Goal: Book appointment/travel/reservation

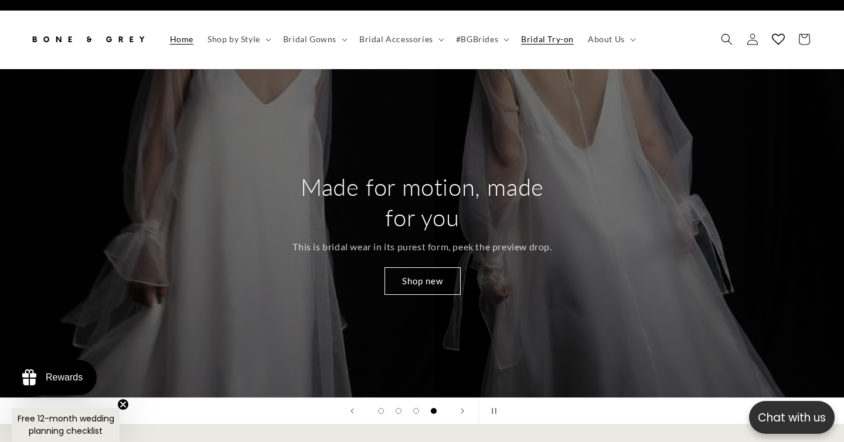
click at [563, 27] on link "Bridal Try-on" at bounding box center [547, 39] width 67 height 25
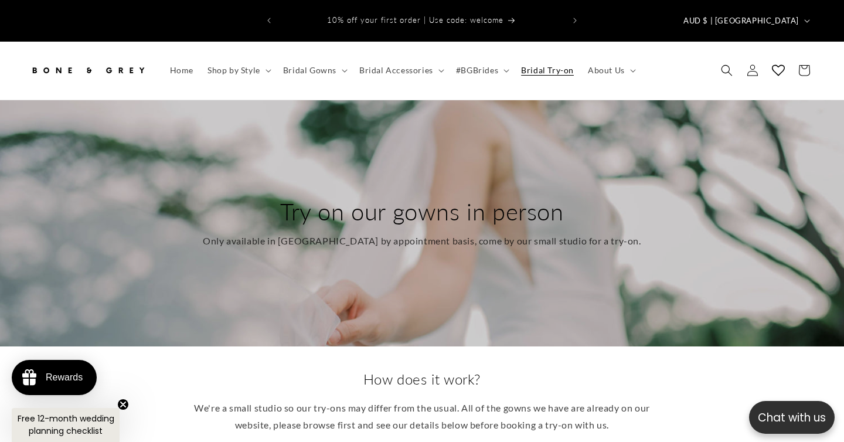
drag, startPoint x: 433, startPoint y: 178, endPoint x: 430, endPoint y: 213, distance: 34.7
click at [430, 213] on div "Try on our gowns in person Only available in Singapore by appointment basis, co…" at bounding box center [421, 223] width 479 height 100
click at [430, 233] on p "Only available in Singapore by appointment basis, come by our small studio for …" at bounding box center [422, 241] width 438 height 17
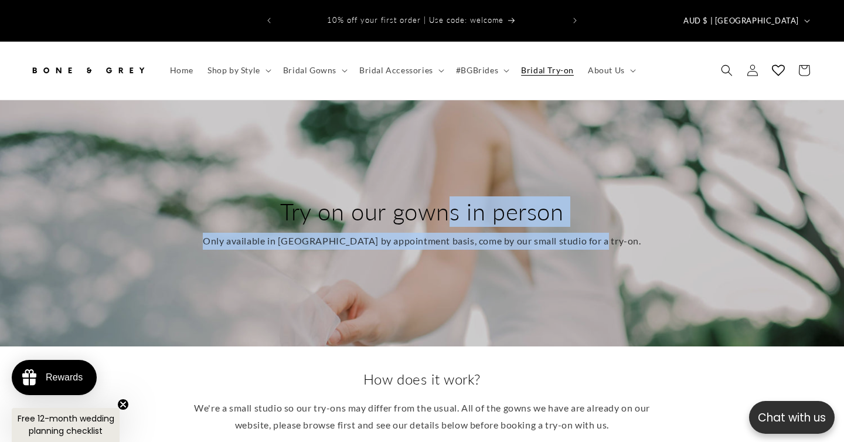
drag, startPoint x: 420, startPoint y: 175, endPoint x: 420, endPoint y: 230, distance: 55.1
click at [420, 230] on div "Try on our gowns in person Only available in Singapore by appointment basis, co…" at bounding box center [421, 223] width 479 height 100
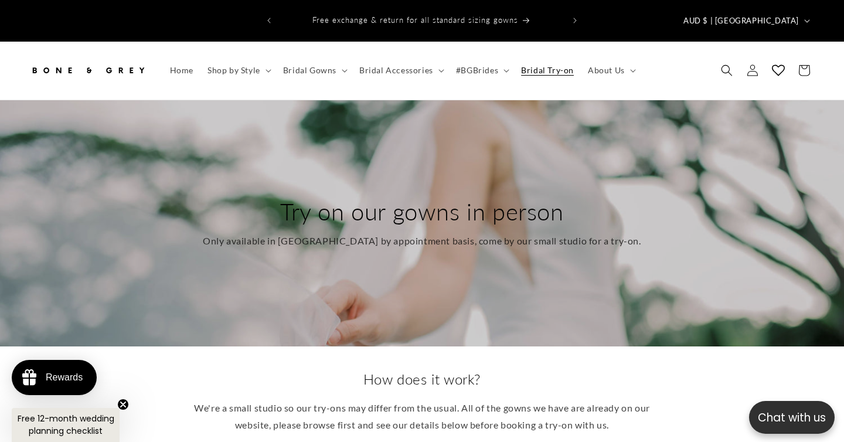
click at [417, 233] on p "Only available in Singapore by appointment basis, come by our small studio for …" at bounding box center [422, 241] width 438 height 17
drag, startPoint x: 417, startPoint y: 185, endPoint x: 417, endPoint y: 229, distance: 44.0
click at [417, 229] on div "Try on our gowns in person Only available in Singapore by appointment basis, co…" at bounding box center [421, 223] width 479 height 100
click at [417, 233] on p "Only available in Singapore by appointment basis, come by our small studio for …" at bounding box center [422, 241] width 438 height 17
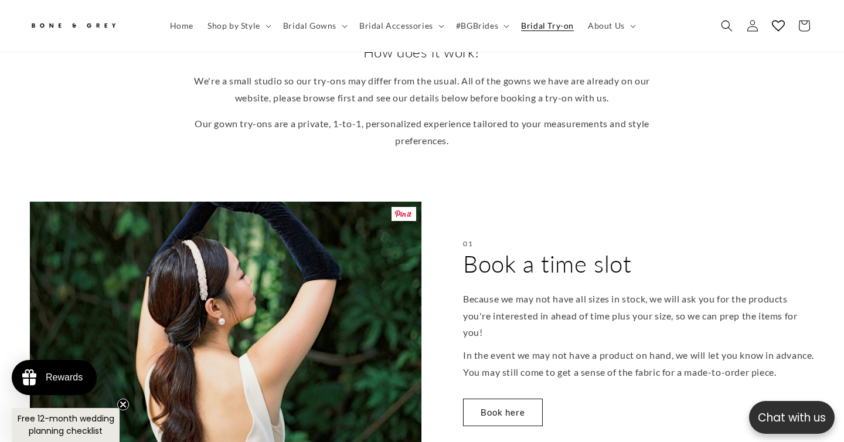
scroll to position [497, 0]
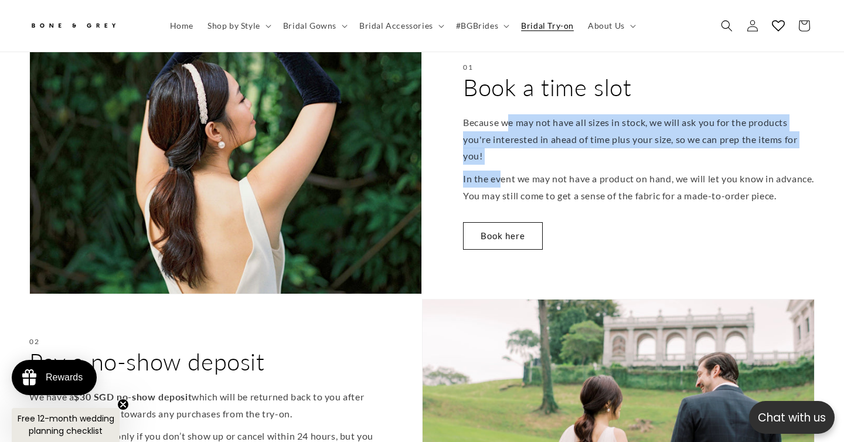
drag, startPoint x: 506, startPoint y: 97, endPoint x: 502, endPoint y: 149, distance: 52.3
click at [502, 149] on div "Because we may not have all sizes in stock, we will ask you for the products yo…" at bounding box center [639, 159] width 352 height 90
click at [502, 171] on p "In the event we may not have a product on hand, we will let you know in advance…" at bounding box center [639, 188] width 352 height 34
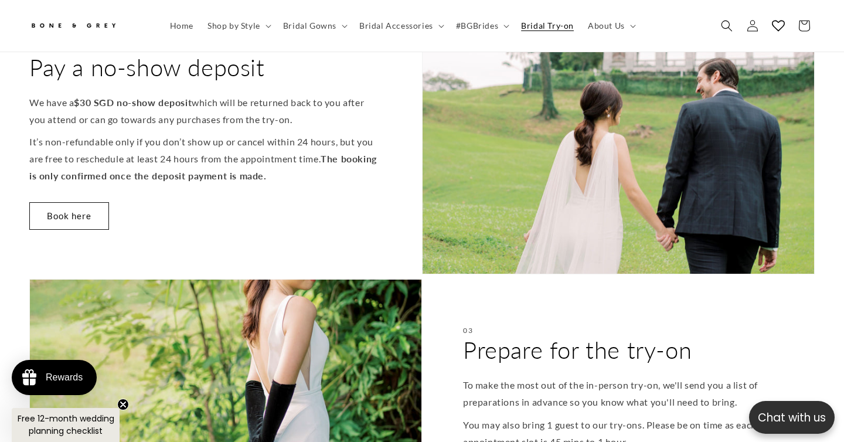
scroll to position [0, 570]
drag, startPoint x: 198, startPoint y: 81, endPoint x: 198, endPoint y: 141, distance: 60.4
click at [198, 141] on div "02 Pay a no-show deposit We have a $30 SGD no-show deposit which will be return…" at bounding box center [225, 140] width 393 height 270
click at [198, 141] on p "It’s non-refundable only if you don’t show up or cancel within 24 hours, but yo…" at bounding box center [205, 159] width 352 height 50
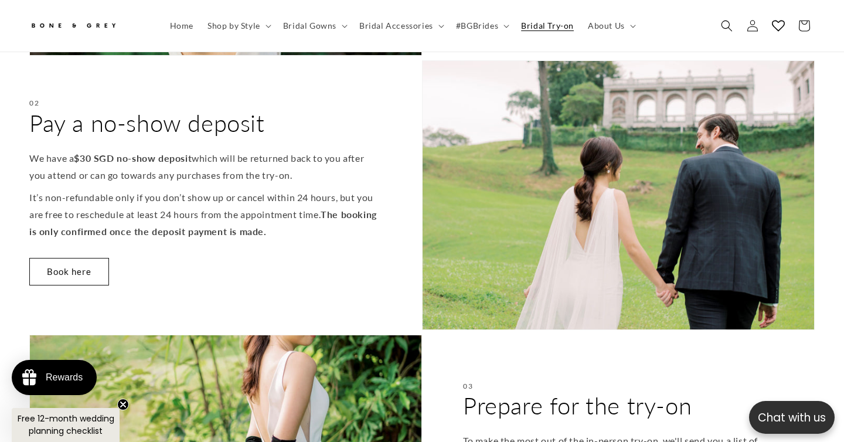
scroll to position [734, 0]
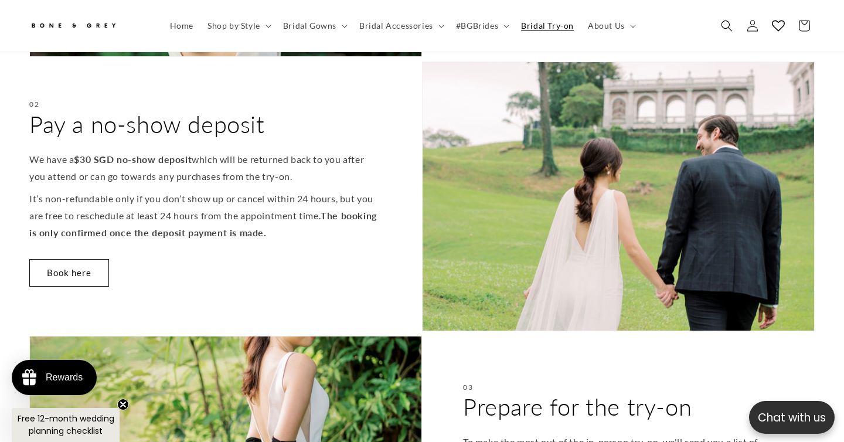
drag, startPoint x: 157, startPoint y: 122, endPoint x: 157, endPoint y: 184, distance: 62.1
click at [157, 184] on div "02 Pay a no-show deposit We have a $30 SGD no-show deposit which will be return…" at bounding box center [225, 197] width 393 height 270
click at [157, 191] on p "It’s non-refundable only if you don’t show up or cancel within 24 hours, but yo…" at bounding box center [205, 216] width 352 height 50
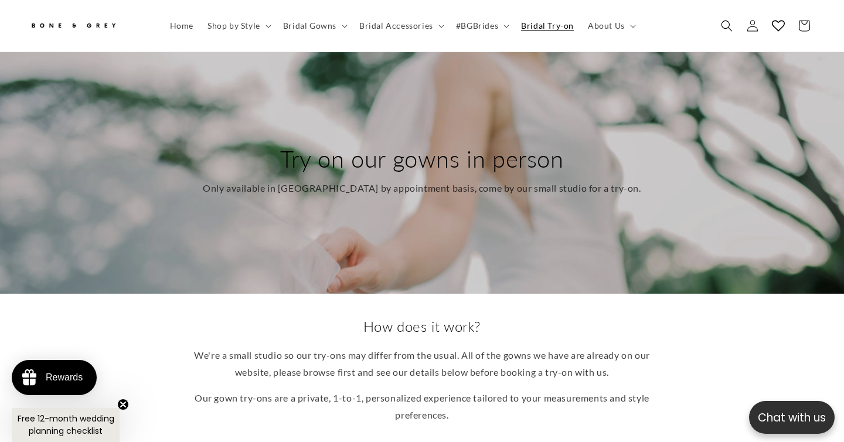
scroll to position [0, 0]
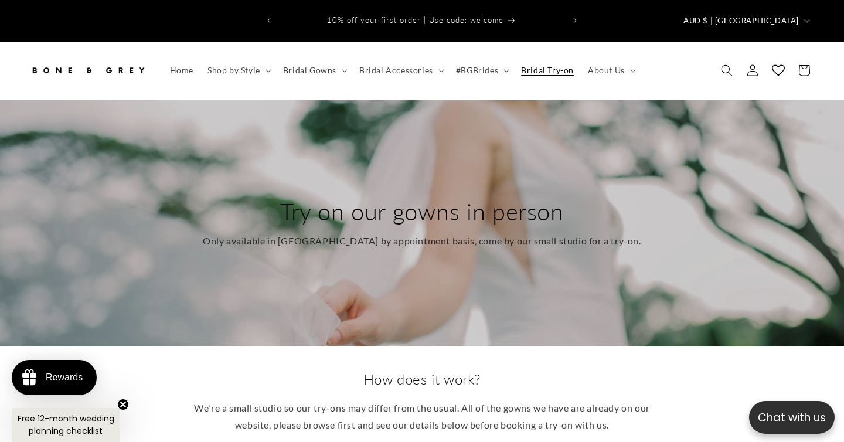
drag, startPoint x: 444, startPoint y: 192, endPoint x: 443, endPoint y: 225, distance: 32.3
click at [443, 225] on div "Try on our gowns in person Only available in Singapore by appointment basis, co…" at bounding box center [421, 223] width 479 height 100
drag, startPoint x: 436, startPoint y: 202, endPoint x: 436, endPoint y: 223, distance: 21.7
click at [436, 223] on div "Try on our gowns in person Only available in Singapore by appointment basis, co…" at bounding box center [421, 223] width 479 height 100
click at [436, 233] on p "Only available in Singapore by appointment basis, come by our small studio for …" at bounding box center [422, 241] width 438 height 17
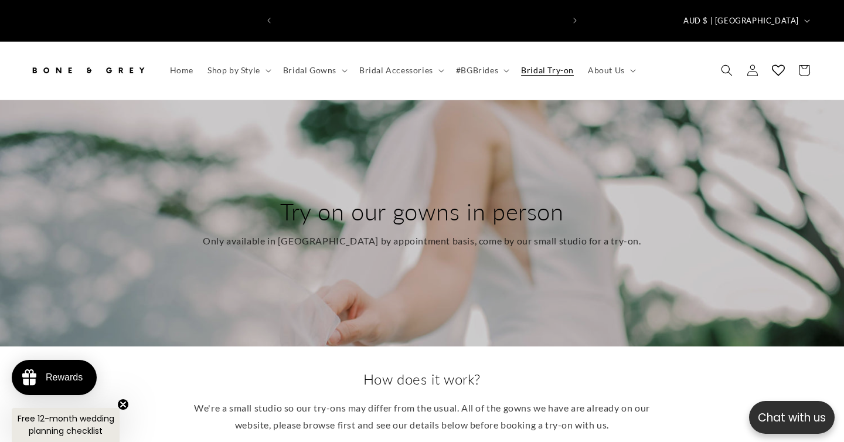
scroll to position [0, 285]
drag, startPoint x: 448, startPoint y: 227, endPoint x: 425, endPoint y: 191, distance: 42.9
click at [425, 191] on div "Try on our gowns in person Only available in Singapore by appointment basis, co…" at bounding box center [421, 223] width 479 height 100
click at [425, 196] on h2 "Try on our gowns in person" at bounding box center [422, 211] width 438 height 30
drag, startPoint x: 417, startPoint y: 191, endPoint x: 448, endPoint y: 227, distance: 48.3
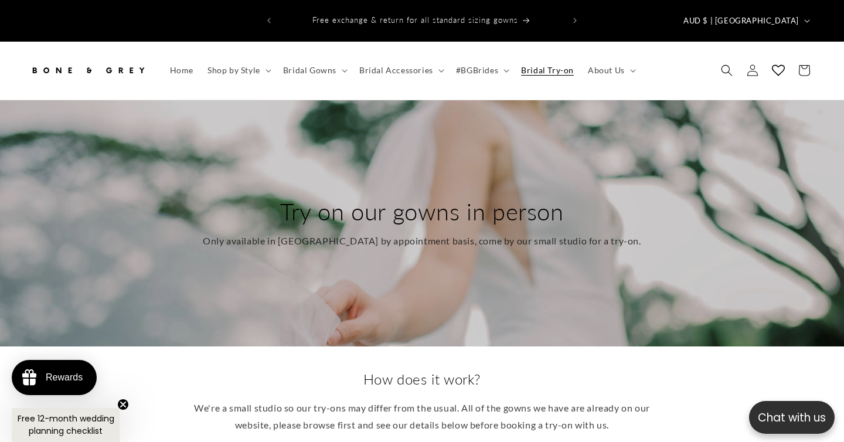
click at [448, 227] on div "Try on our gowns in person Only available in Singapore by appointment basis, co…" at bounding box center [421, 223] width 479 height 100
click at [448, 233] on p "Only available in Singapore by appointment basis, come by our small studio for …" at bounding box center [422, 241] width 438 height 17
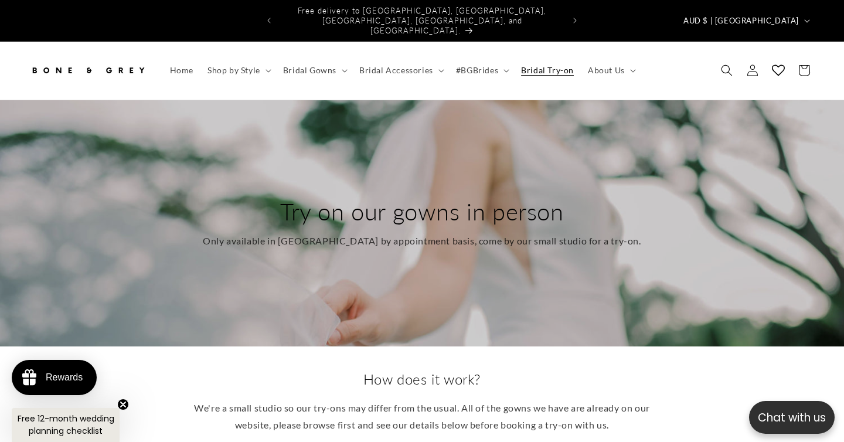
drag, startPoint x: 448, startPoint y: 221, endPoint x: 421, endPoint y: 201, distance: 33.5
click at [421, 201] on div "Try on our gowns in person Only available in Singapore by appointment basis, co…" at bounding box center [421, 223] width 479 height 100
click at [421, 201] on h2 "Try on our gowns in person" at bounding box center [422, 211] width 438 height 30
drag, startPoint x: 419, startPoint y: 191, endPoint x: 447, endPoint y: 219, distance: 39.4
click at [447, 219] on div "Try on our gowns in person Only available in Singapore by appointment basis, co…" at bounding box center [421, 223] width 479 height 100
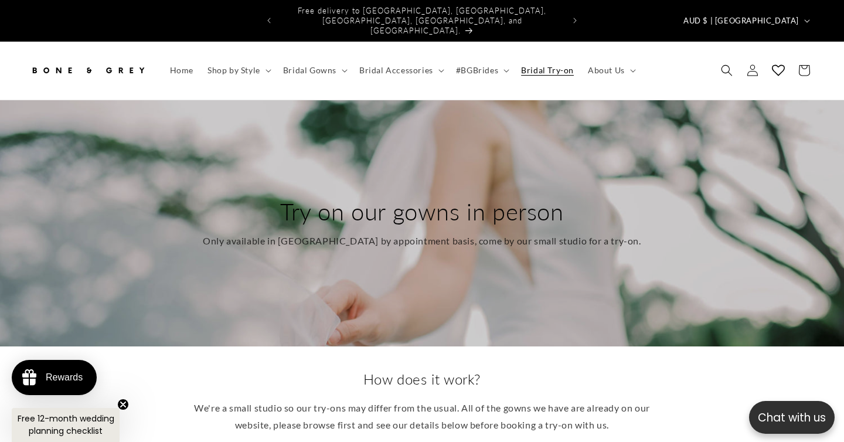
click at [447, 233] on p "Only available in Singapore by appointment basis, come by our small studio for …" at bounding box center [422, 241] width 438 height 17
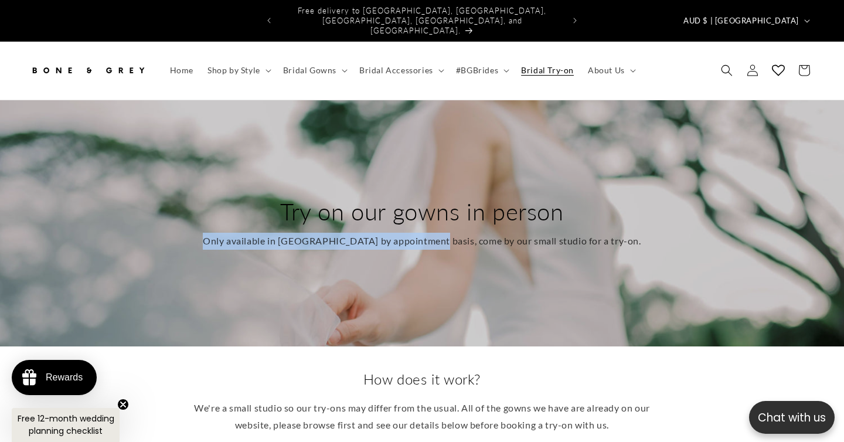
drag, startPoint x: 447, startPoint y: 219, endPoint x: 423, endPoint y: 203, distance: 28.0
click at [423, 203] on div "Try on our gowns in person Only available in Singapore by appointment basis, co…" at bounding box center [421, 223] width 479 height 100
click at [423, 203] on h2 "Try on our gowns in person" at bounding box center [422, 211] width 438 height 30
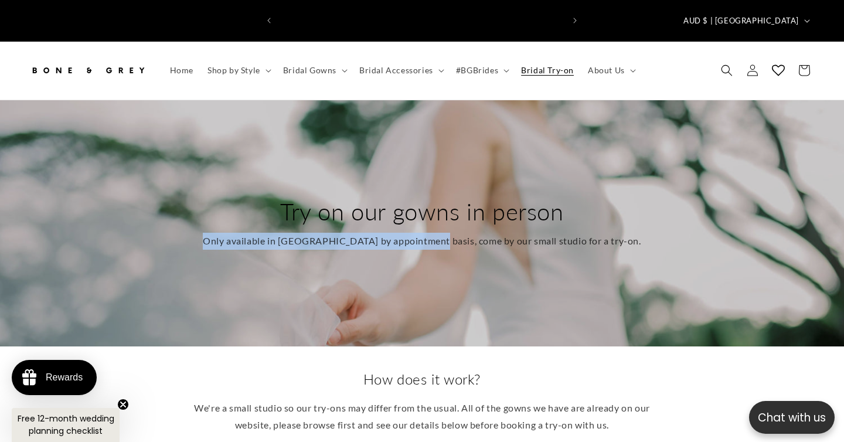
scroll to position [0, 0]
drag, startPoint x: 422, startPoint y: 196, endPoint x: 448, endPoint y: 222, distance: 36.5
click at [448, 222] on div "Try on our gowns in person Only available in Singapore by appointment basis, co…" at bounding box center [421, 223] width 479 height 100
click at [448, 233] on p "Only available in Singapore by appointment basis, come by our small studio for …" at bounding box center [422, 241] width 438 height 17
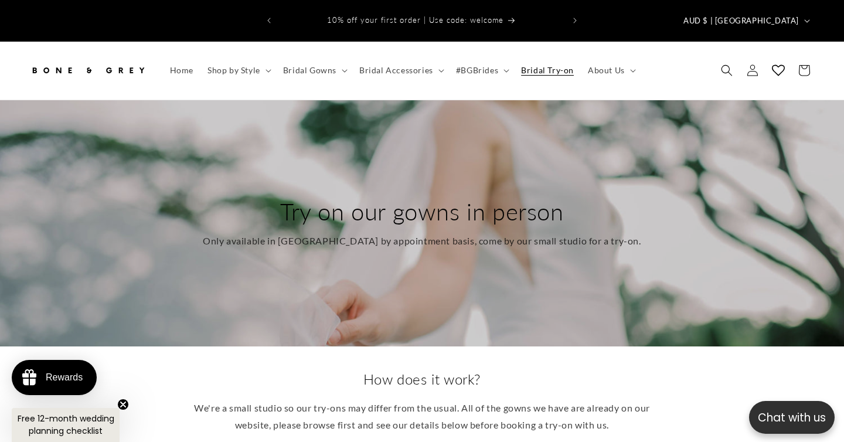
click at [448, 233] on p "Only available in Singapore by appointment basis, come by our small studio for …" at bounding box center [422, 241] width 438 height 17
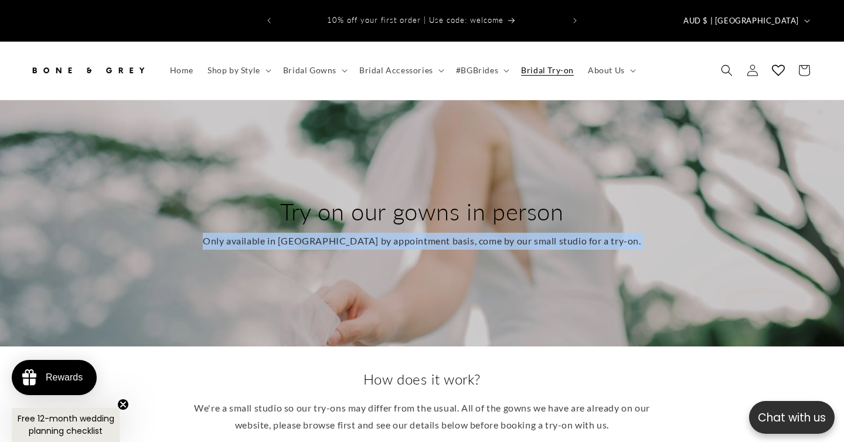
click at [448, 233] on p "Only available in Singapore by appointment basis, come by our small studio for …" at bounding box center [422, 241] width 438 height 17
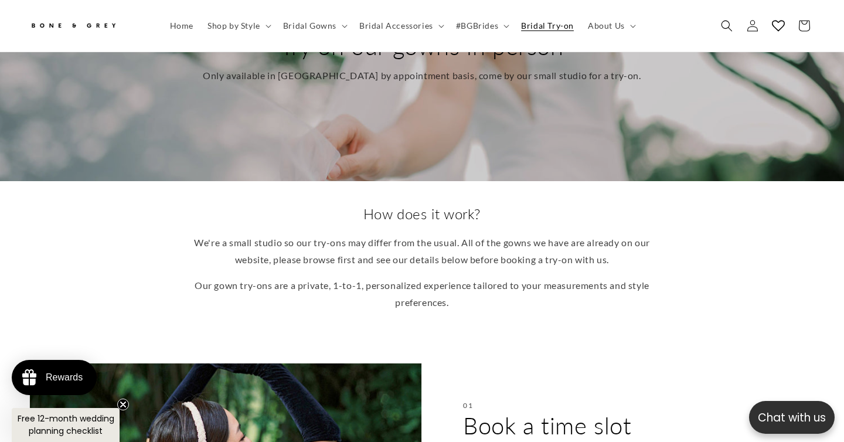
scroll to position [158, 0]
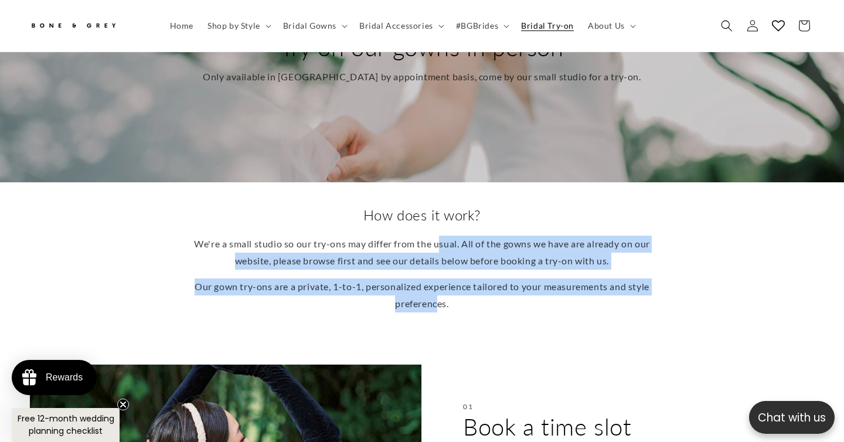
drag, startPoint x: 448, startPoint y: 221, endPoint x: 448, endPoint y: 282, distance: 61.0
click at [448, 282] on div "We're a small studio so our try-ons may differ from the usual. All of the gowns…" at bounding box center [421, 274] width 457 height 77
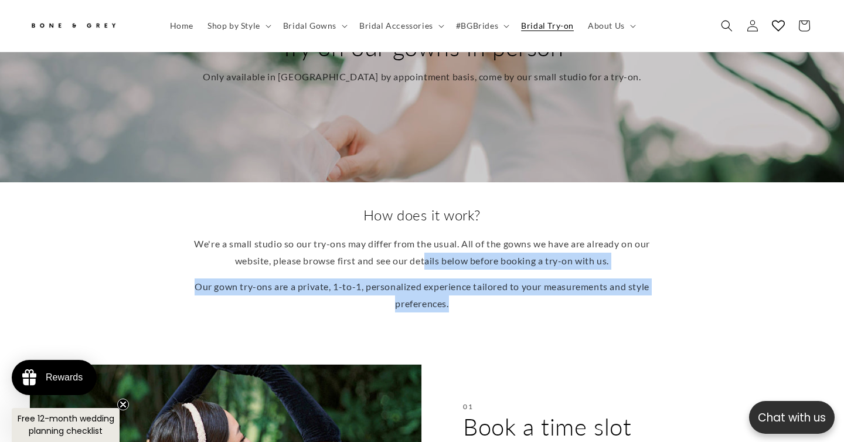
drag, startPoint x: 467, startPoint y: 289, endPoint x: 434, endPoint y: 237, distance: 61.6
click at [434, 237] on div "We're a small studio so our try-ons may differ from the usual. All of the gowns…" at bounding box center [421, 274] width 457 height 77
click at [434, 237] on p "We're a small studio so our try-ons may differ from the usual. All of the gowns…" at bounding box center [421, 253] width 457 height 34
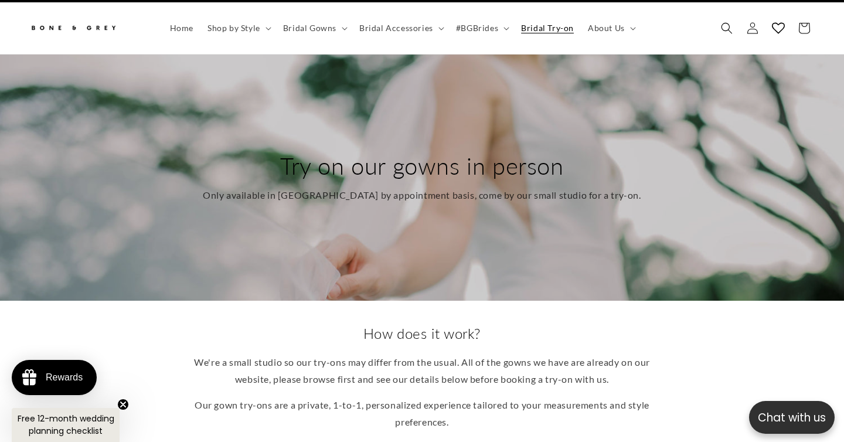
scroll to position [29, 0]
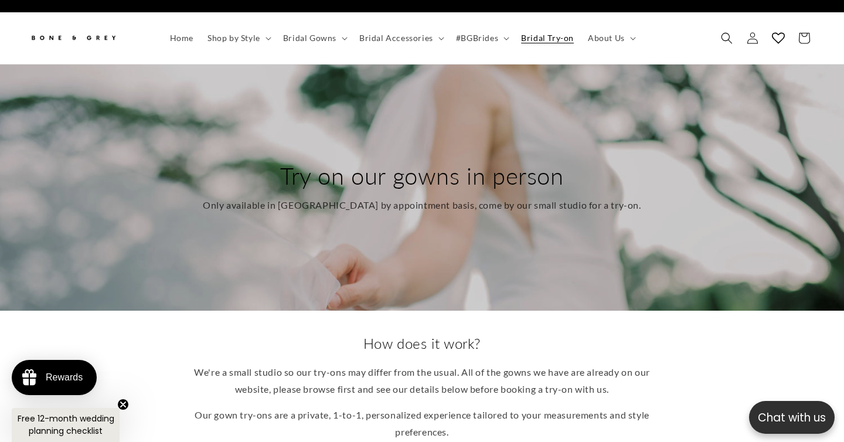
drag, startPoint x: 350, startPoint y: 167, endPoint x: 567, endPoint y: 145, distance: 218.6
click at [567, 161] on h2 "Try on our gowns in person" at bounding box center [422, 176] width 438 height 30
drag, startPoint x: 567, startPoint y: 149, endPoint x: 281, endPoint y: 153, distance: 286.1
click at [281, 161] on h2 "Try on our gowns in person" at bounding box center [422, 176] width 438 height 30
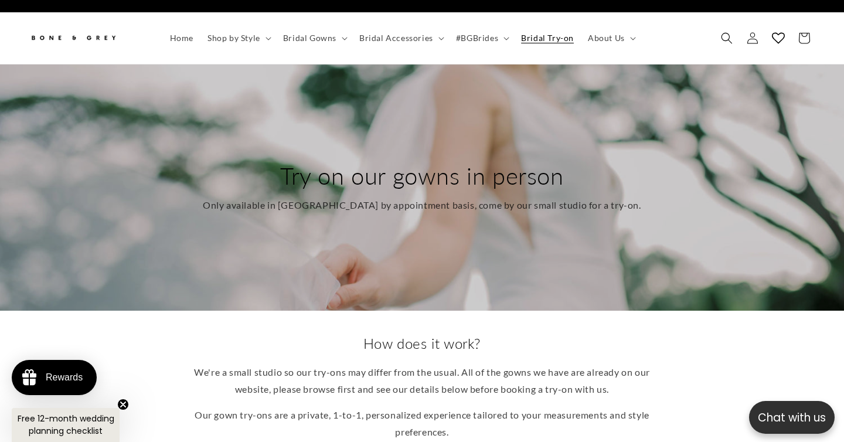
scroll to position [0, 570]
click at [281, 161] on h2 "Try on our gowns in person" at bounding box center [422, 176] width 438 height 30
drag, startPoint x: 281, startPoint y: 153, endPoint x: 440, endPoint y: 146, distance: 159.6
click at [440, 161] on h2 "Try on our gowns in person" at bounding box center [422, 176] width 438 height 30
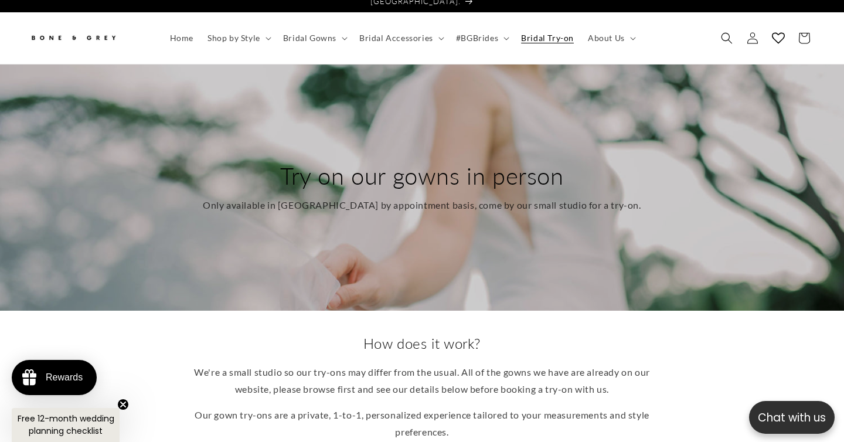
drag, startPoint x: 398, startPoint y: 157, endPoint x: 564, endPoint y: 144, distance: 167.0
click at [564, 161] on h2 "Try on our gowns in person" at bounding box center [422, 176] width 438 height 30
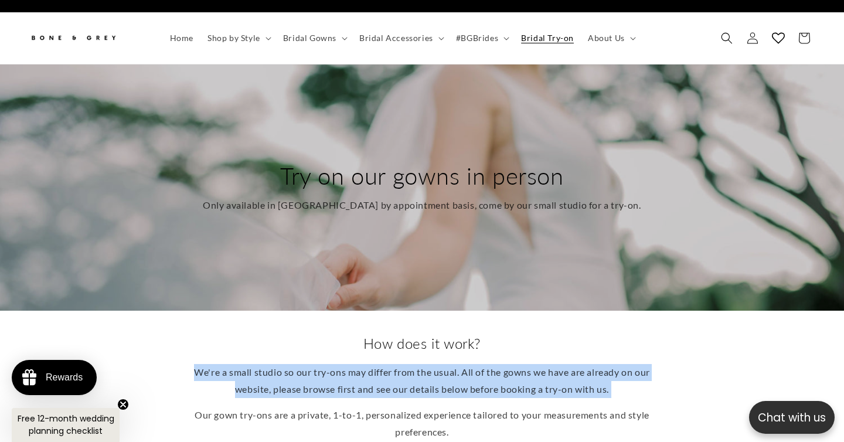
drag, startPoint x: 382, startPoint y: 336, endPoint x: 407, endPoint y: 379, distance: 48.9
click at [407, 379] on div "How does it work? We're a small studio so our try-ons may differ from the usual…" at bounding box center [421, 387] width 457 height 107
drag, startPoint x: 411, startPoint y: 410, endPoint x: 426, endPoint y: 323, distance: 88.6
click at [426, 334] on div "How does it work? We're a small studio so our try-ons may differ from the usual…" at bounding box center [421, 387] width 457 height 107
click at [426, 334] on h2 "How does it work?" at bounding box center [421, 343] width 457 height 18
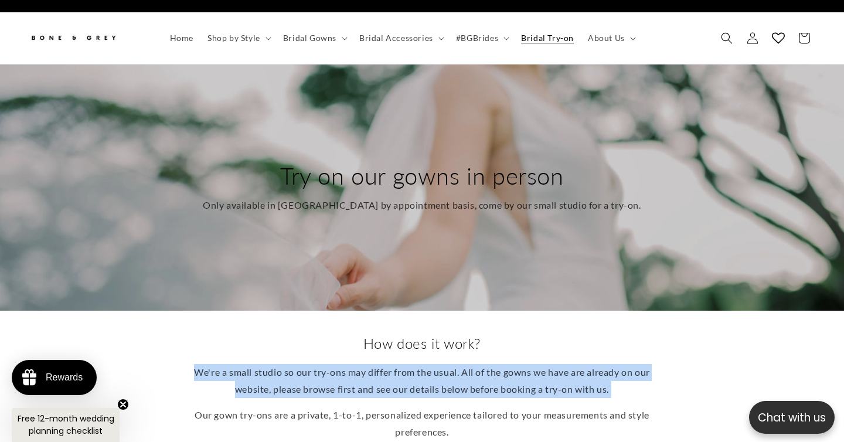
drag, startPoint x: 427, startPoint y: 323, endPoint x: 427, endPoint y: 375, distance: 51.6
click at [427, 375] on div "How does it work? We're a small studio so our try-ons may differ from the usual…" at bounding box center [421, 387] width 457 height 107
click at [427, 375] on p "We're a small studio so our try-ons may differ from the usual. All of the gowns…" at bounding box center [421, 381] width 457 height 34
drag, startPoint x: 431, startPoint y: 395, endPoint x: 425, endPoint y: 326, distance: 69.5
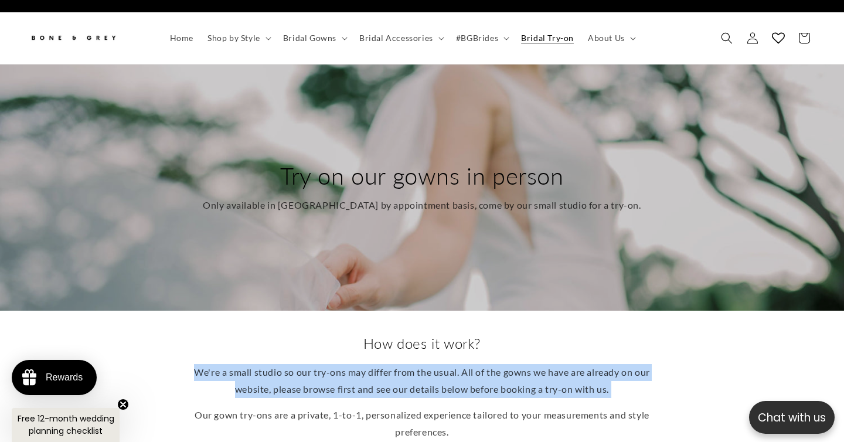
click at [425, 334] on div "How does it work? We're a small studio so our try-ons may differ from the usual…" at bounding box center [421, 387] width 457 height 107
click at [425, 334] on h2 "How does it work?" at bounding box center [421, 343] width 457 height 18
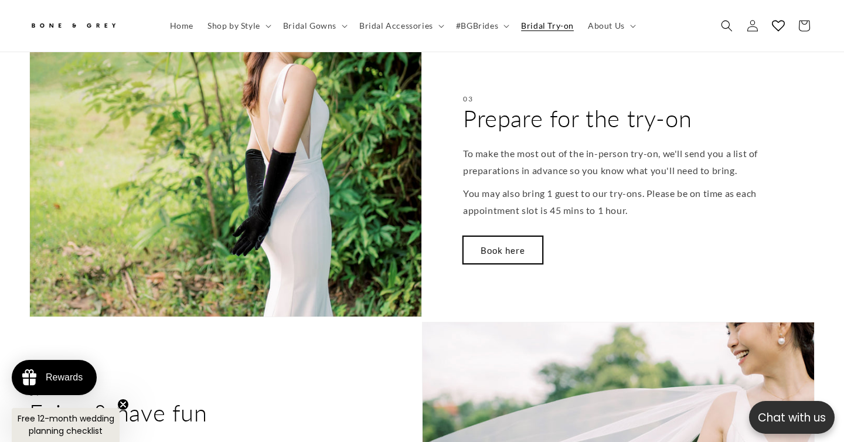
click at [497, 240] on link "Book here" at bounding box center [503, 250] width 80 height 28
